Goal: Task Accomplishment & Management: Manage account settings

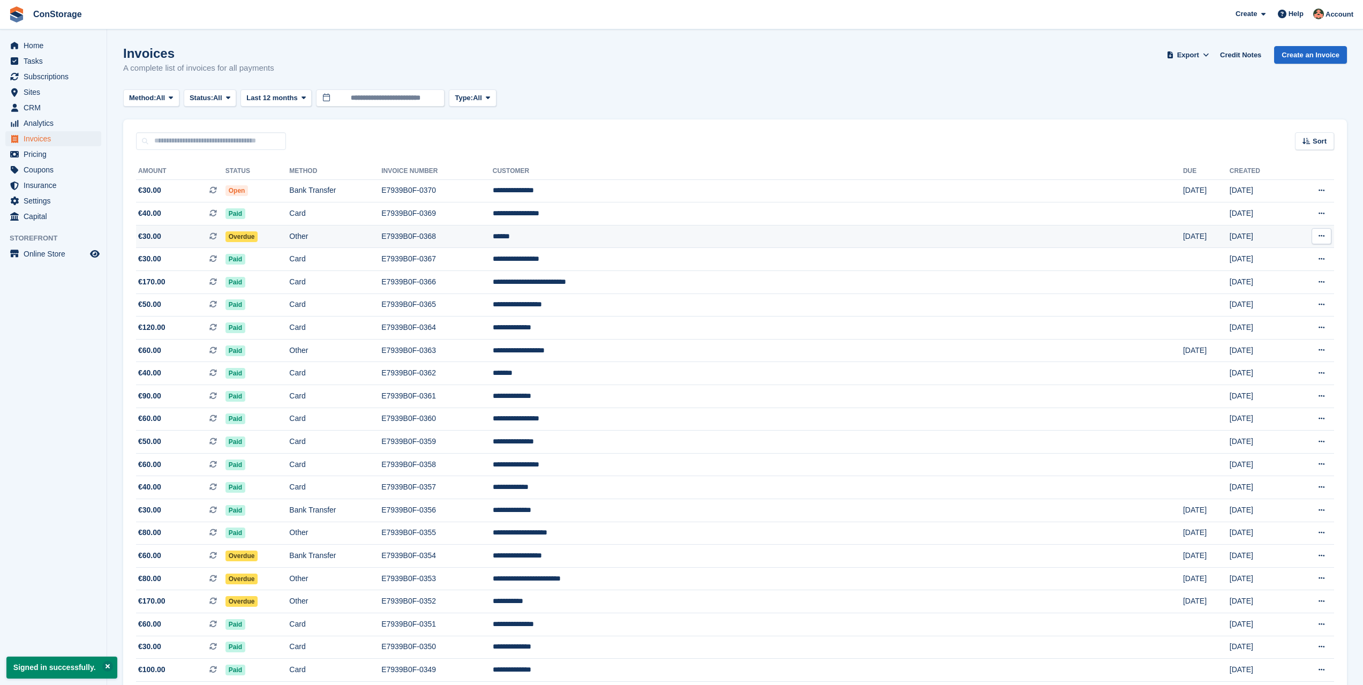
click at [290, 231] on td "Overdue" at bounding box center [258, 236] width 64 height 23
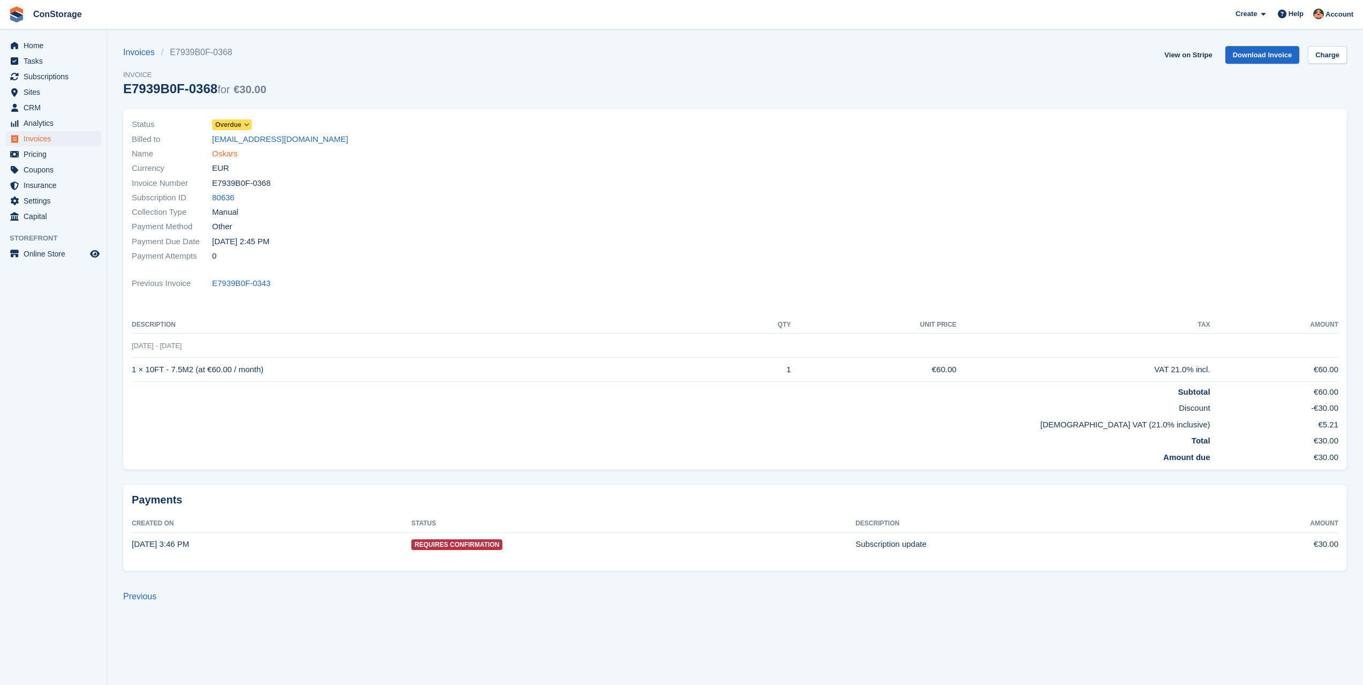
click at [216, 149] on link "Oskars" at bounding box center [225, 154] width 26 height 12
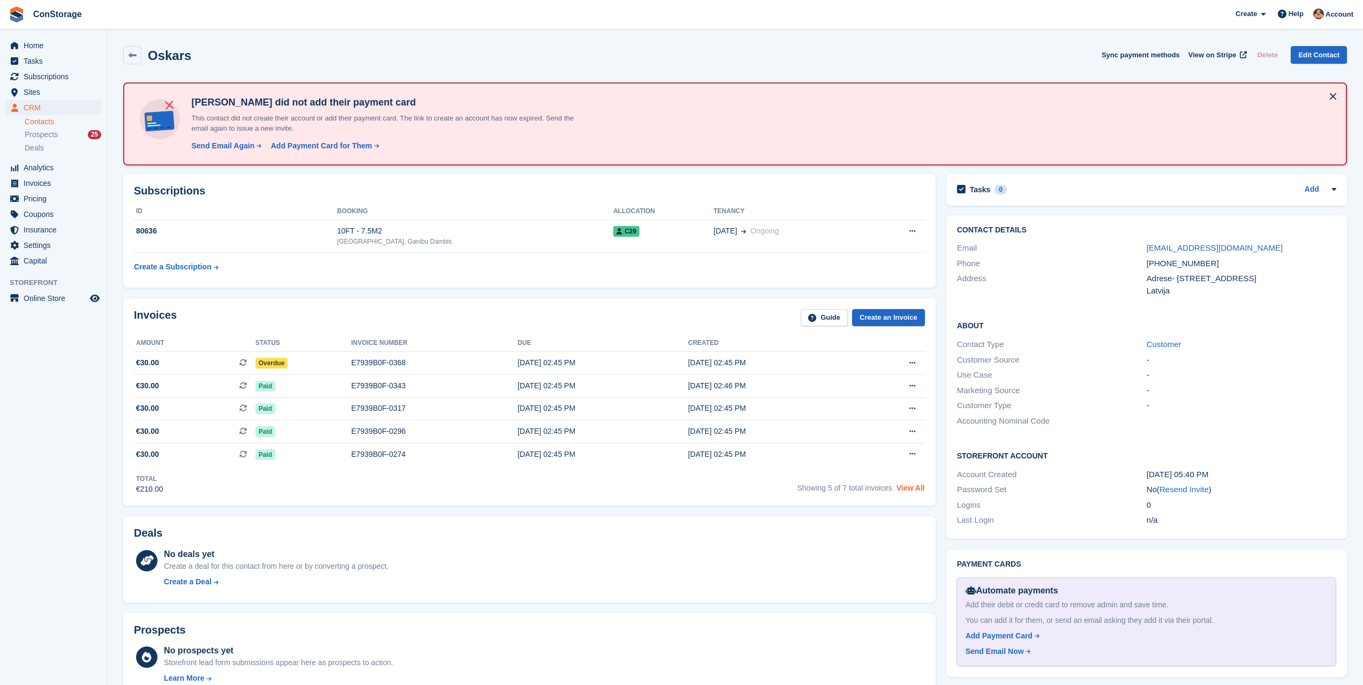
click at [912, 485] on link "View All" at bounding box center [911, 488] width 28 height 9
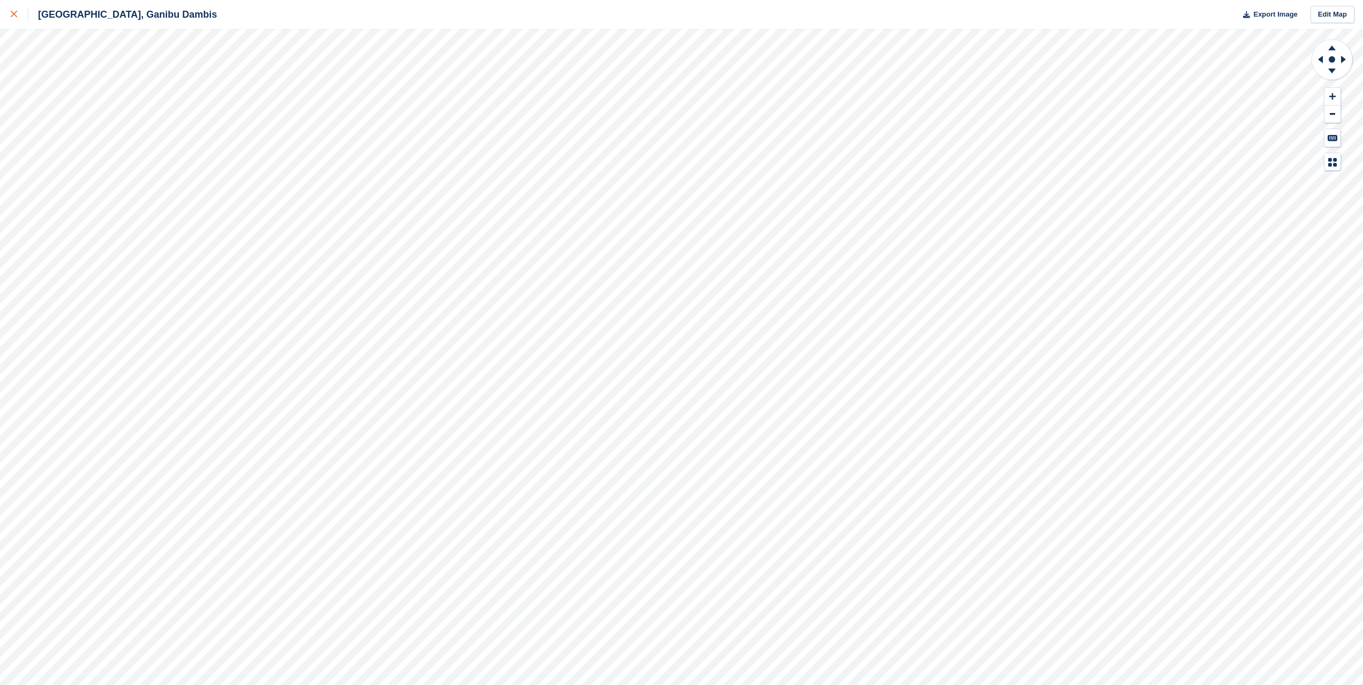
click at [14, 11] on div at bounding box center [20, 14] width 18 height 13
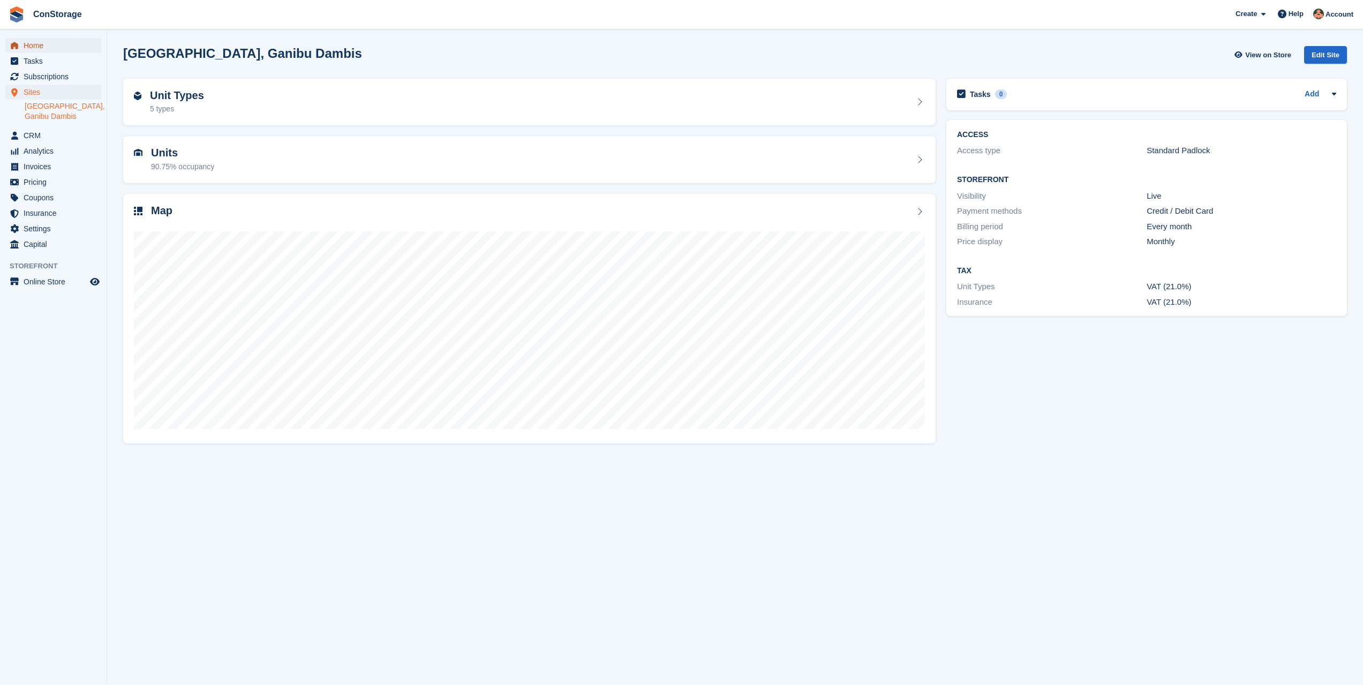
click at [56, 51] on span "Home" at bounding box center [56, 45] width 64 height 15
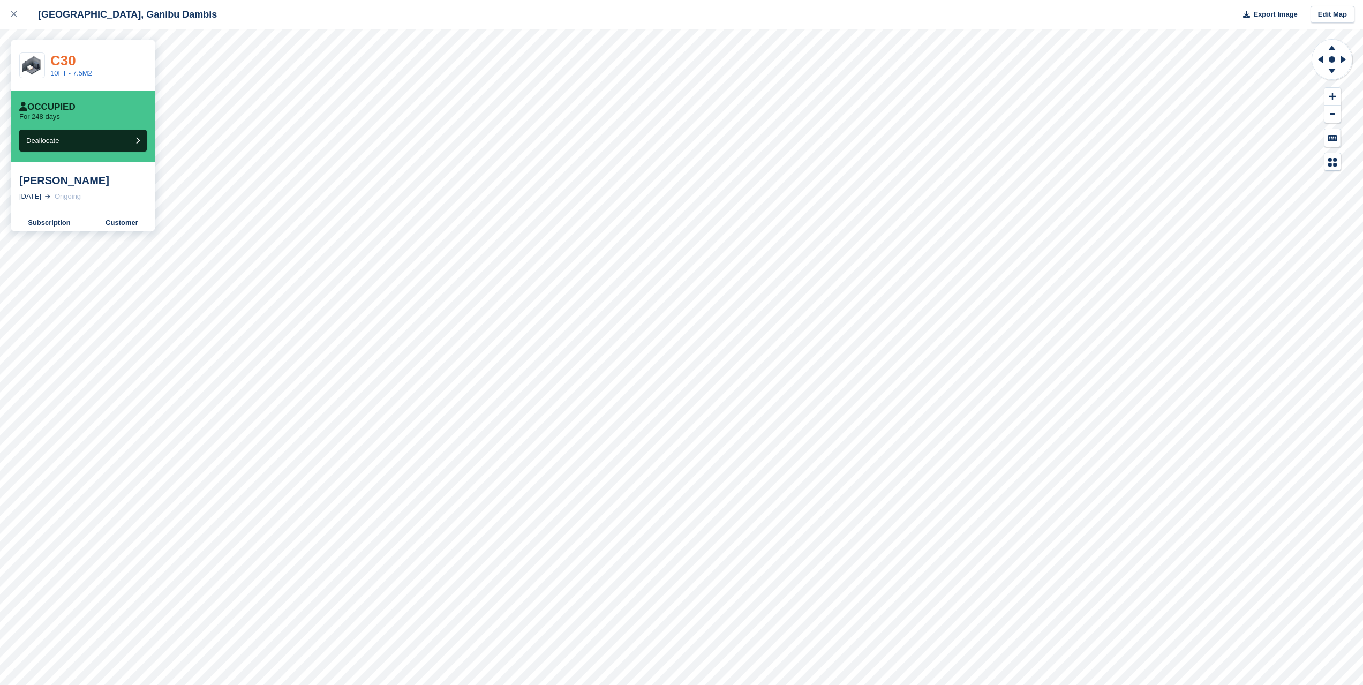
click at [65, 58] on link "C30" at bounding box center [63, 60] width 26 height 16
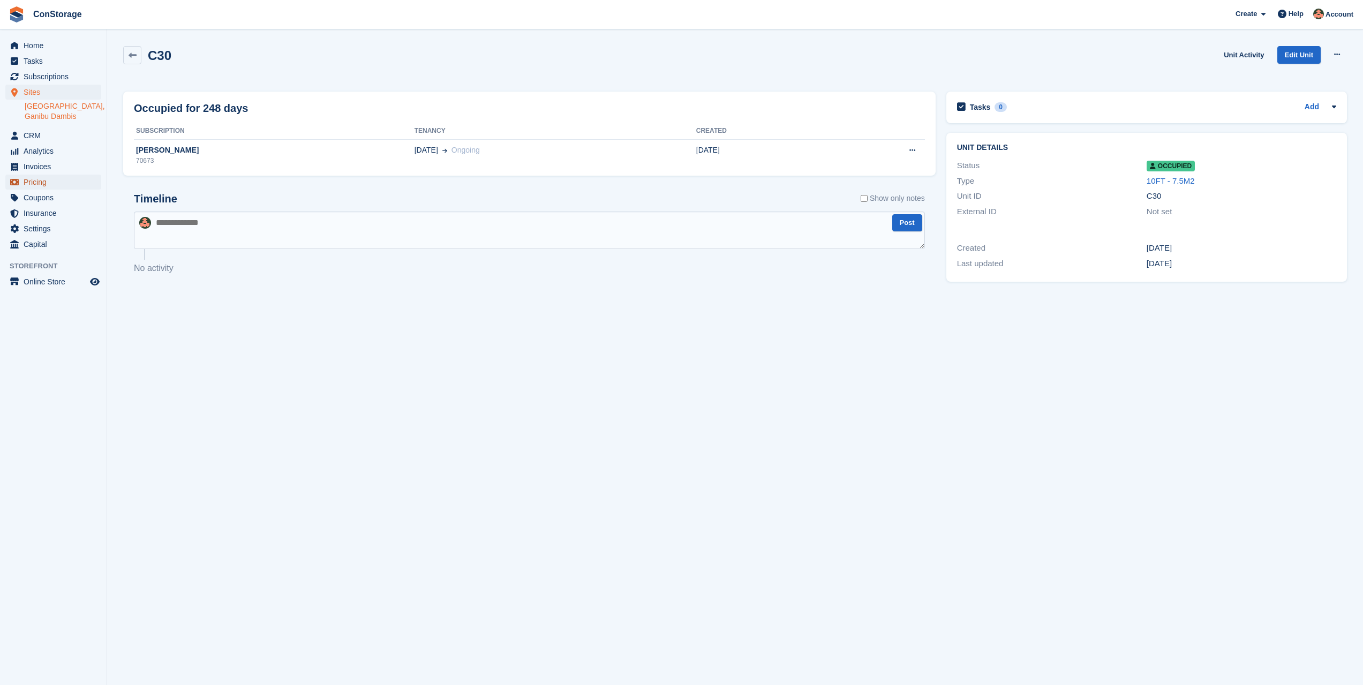
click at [58, 175] on span "Pricing" at bounding box center [56, 182] width 64 height 15
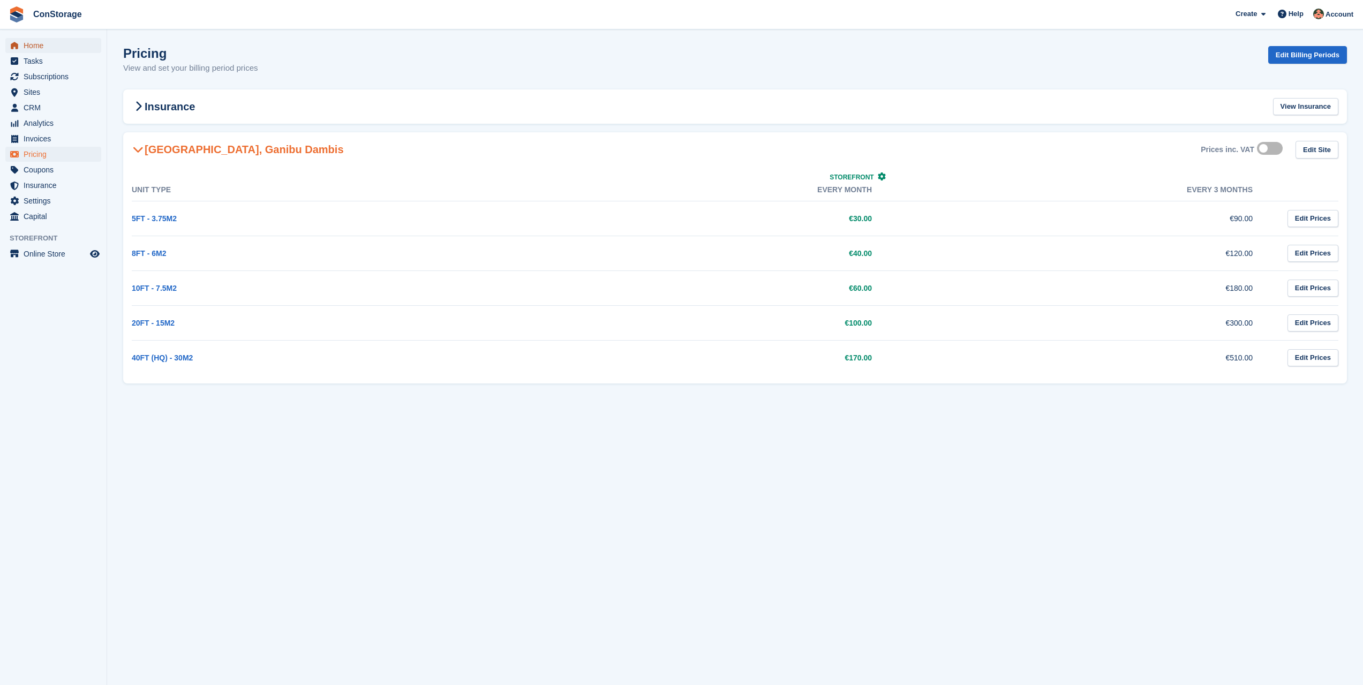
click at [34, 49] on span "Home" at bounding box center [56, 45] width 64 height 15
